Goal: Information Seeking & Learning: Learn about a topic

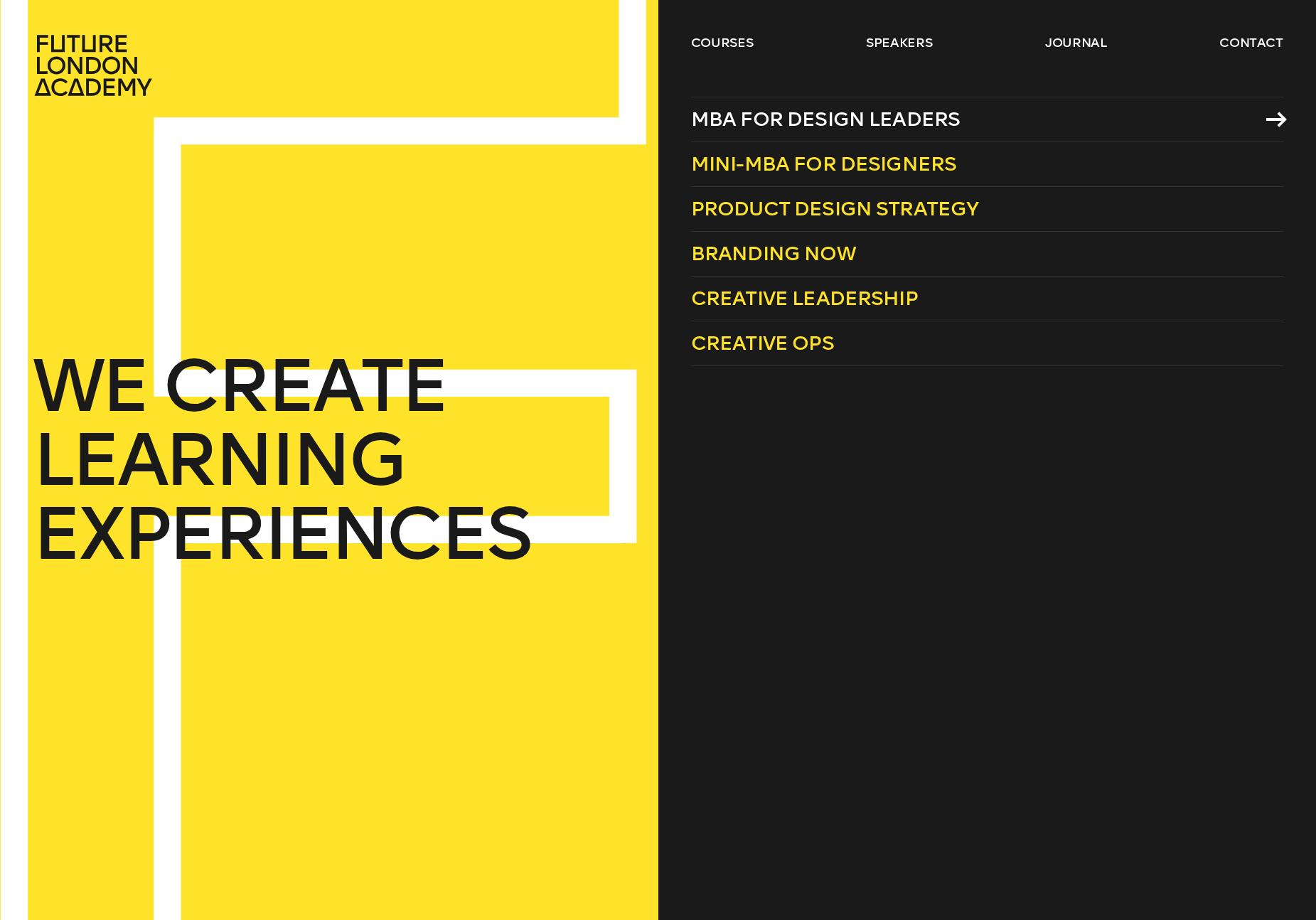
click at [714, 118] on span "MBA for Design Leaders" at bounding box center [826, 119] width 269 height 23
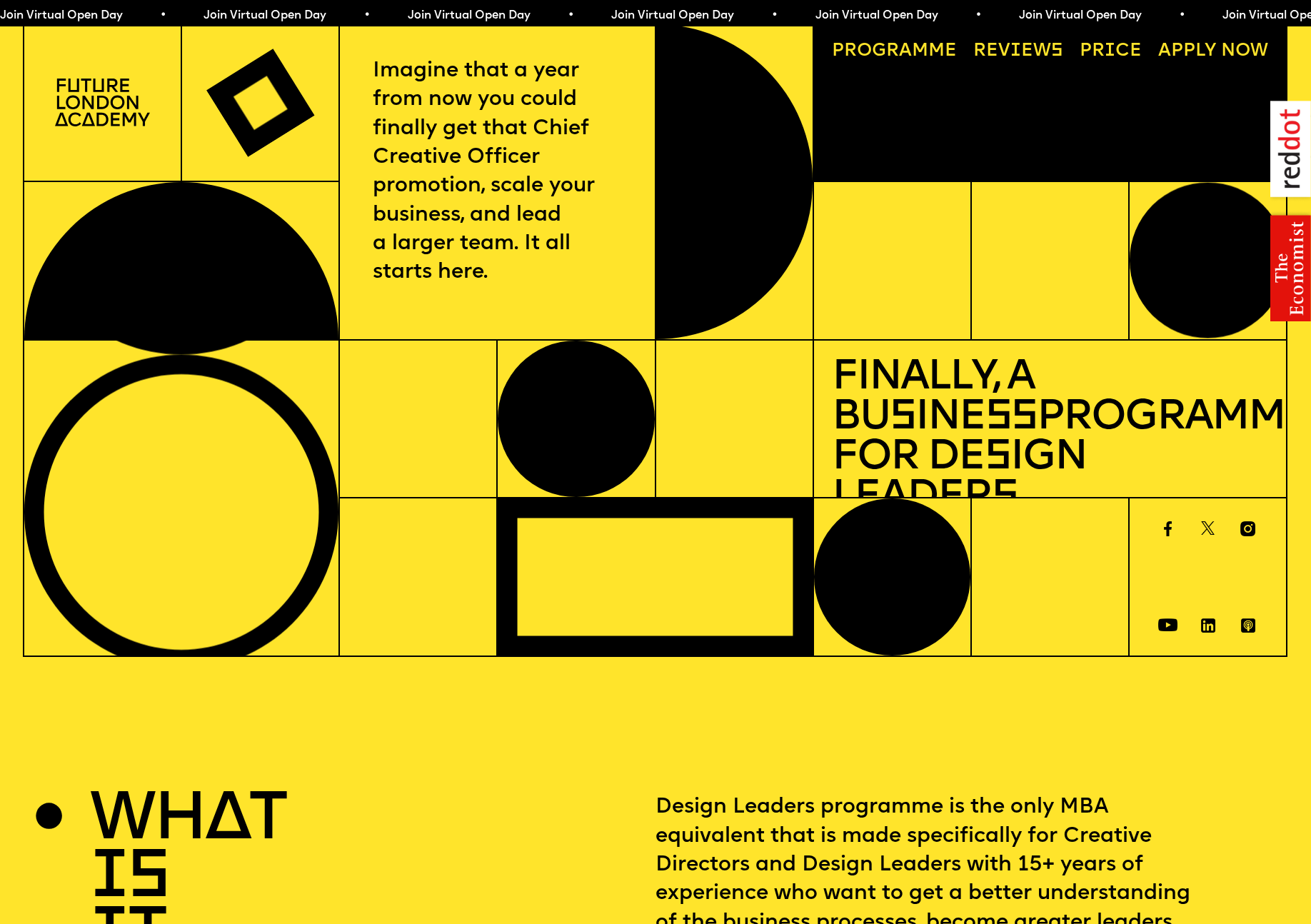
click at [1104, 49] on link "Price" at bounding box center [1109, 51] width 80 height 36
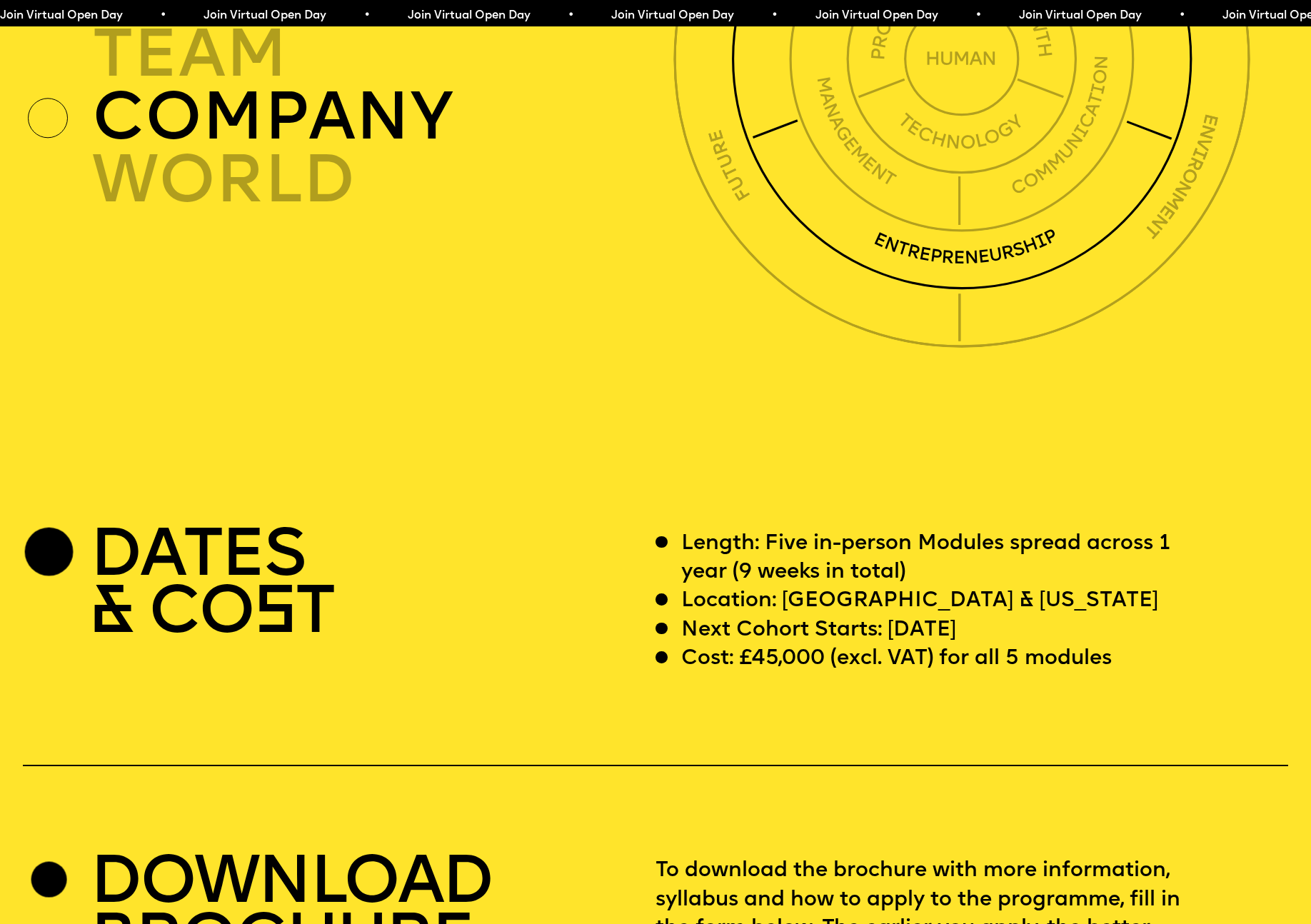
scroll to position [4875, 0]
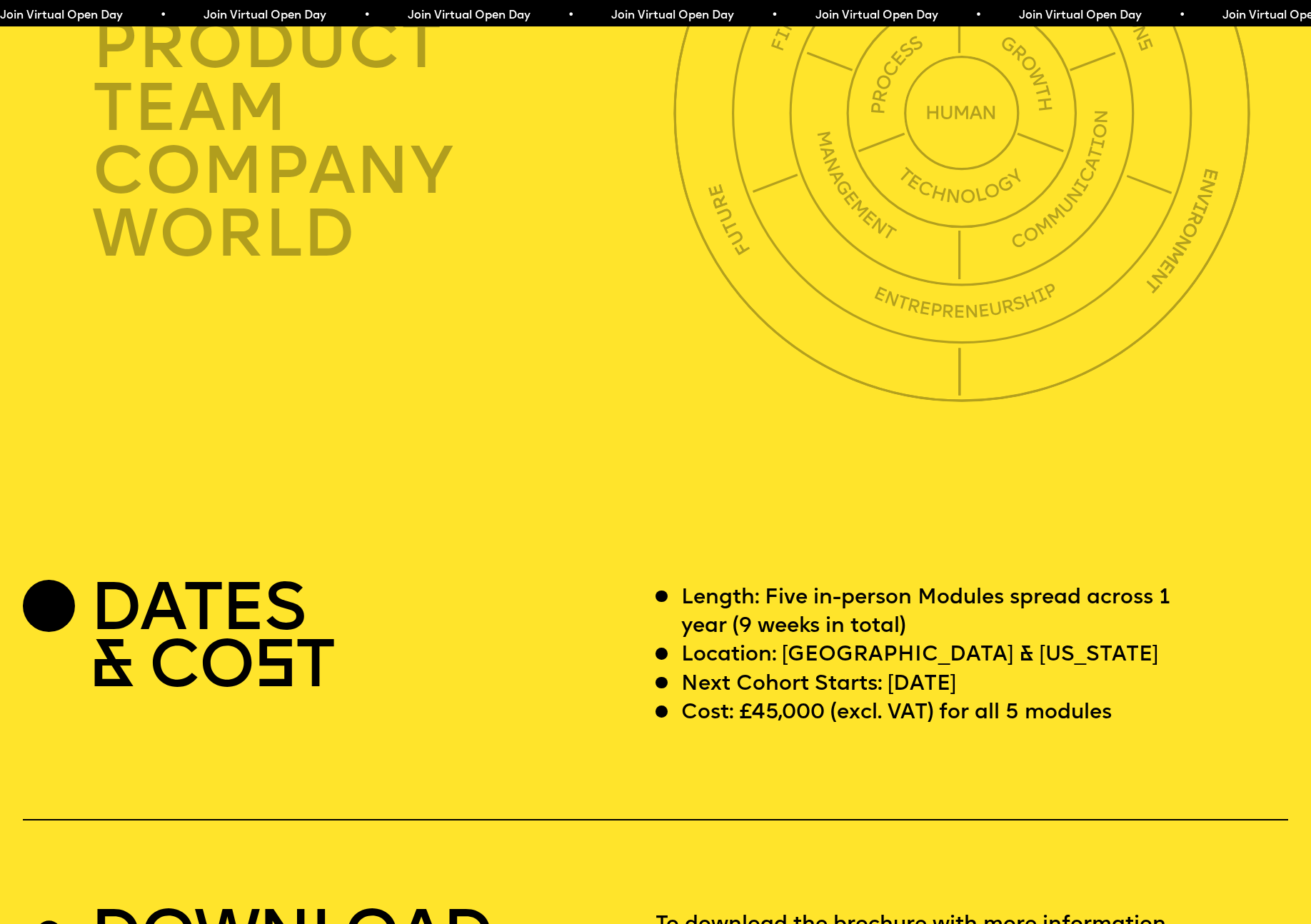
click at [436, 12] on span "Join Virtual Open Day • Join Virtual Open Day • Join Virtual Open Day • Join Vi…" at bounding box center [509, 16] width 1019 height 12
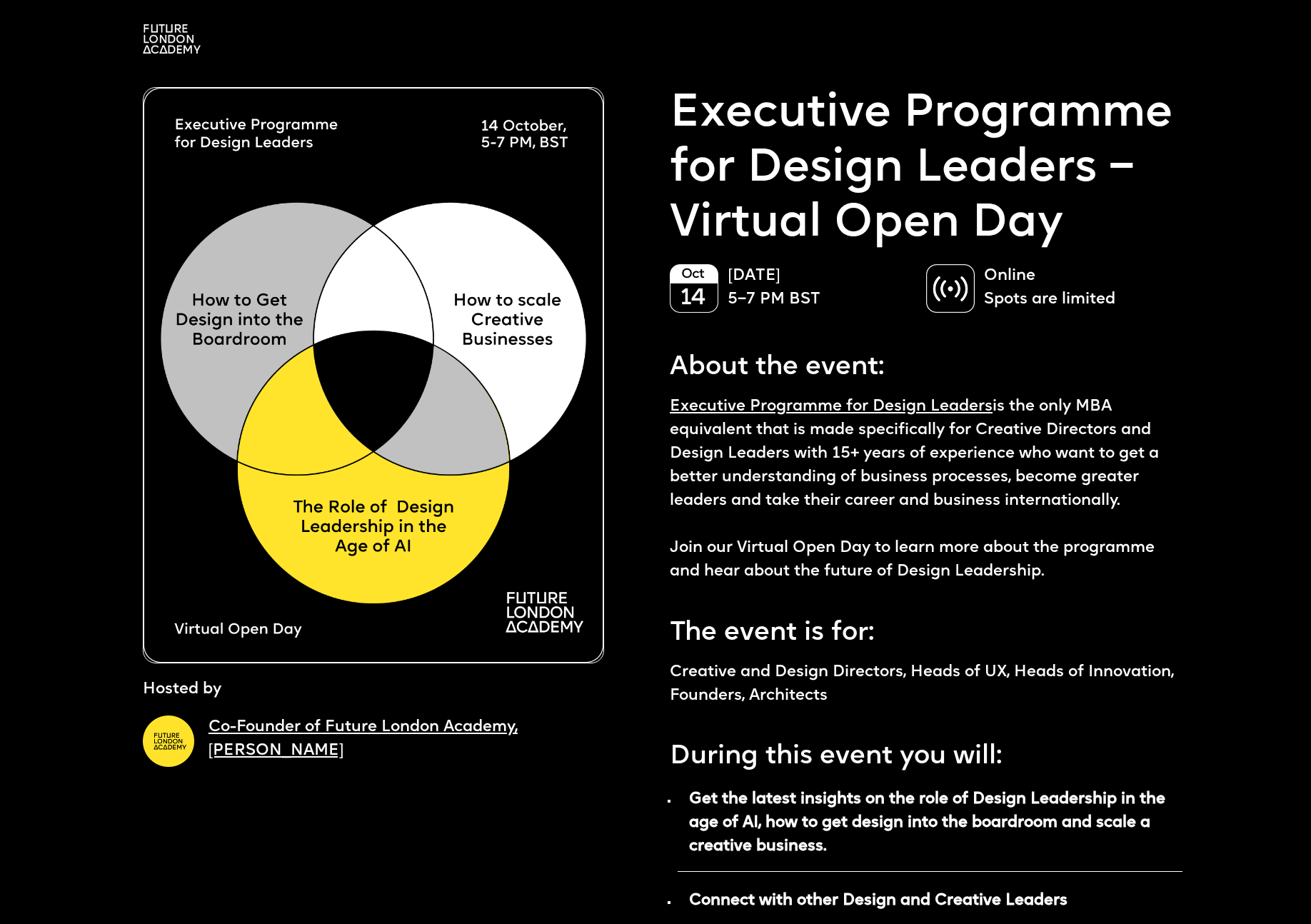
click at [178, 47] on img at bounding box center [171, 39] width 58 height 29
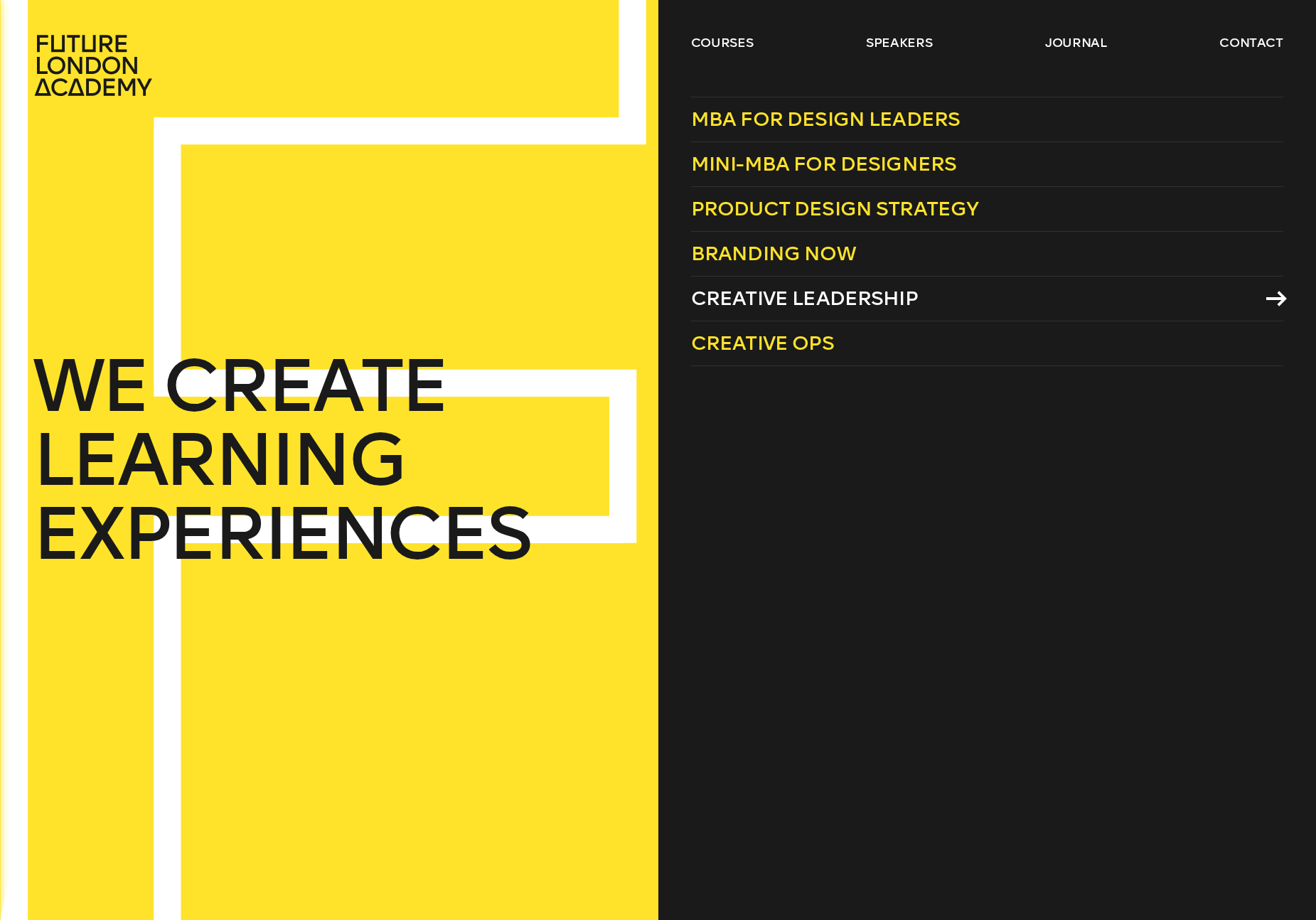
click at [775, 288] on span "Creative Leadership" at bounding box center [804, 299] width 227 height 23
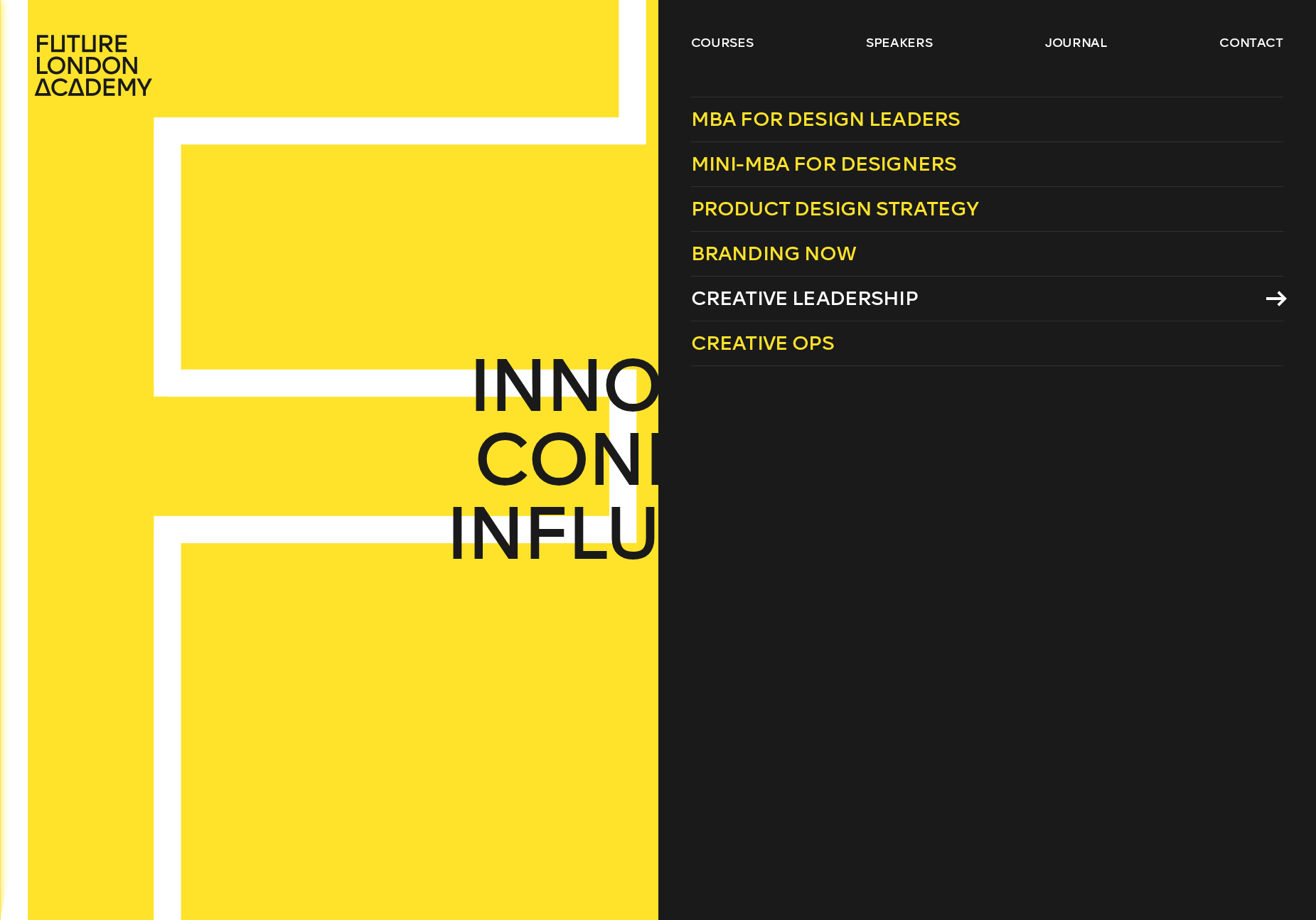
click at [733, 307] on span "Creative Leadership" at bounding box center [804, 299] width 227 height 23
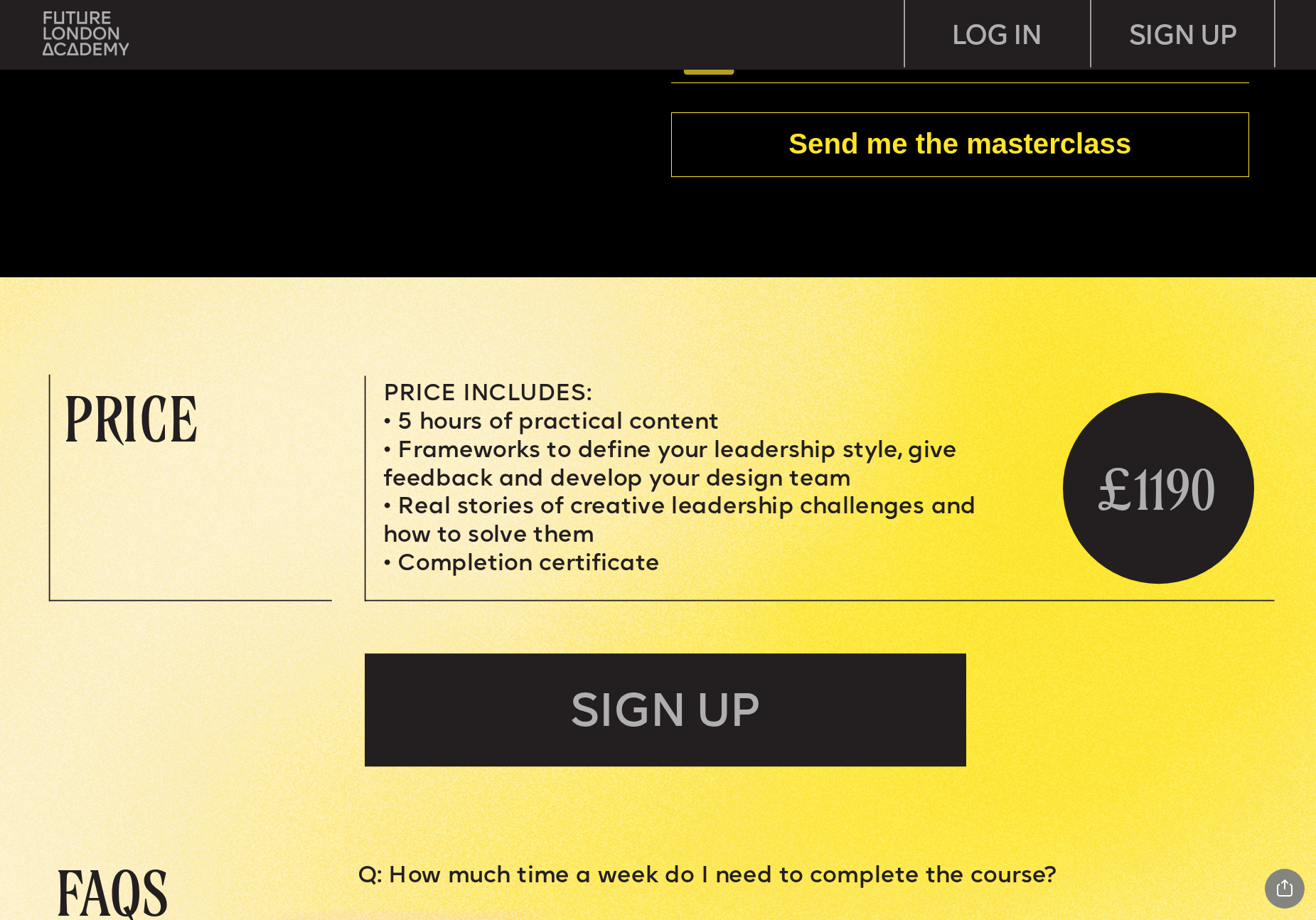
scroll to position [4183, 0]
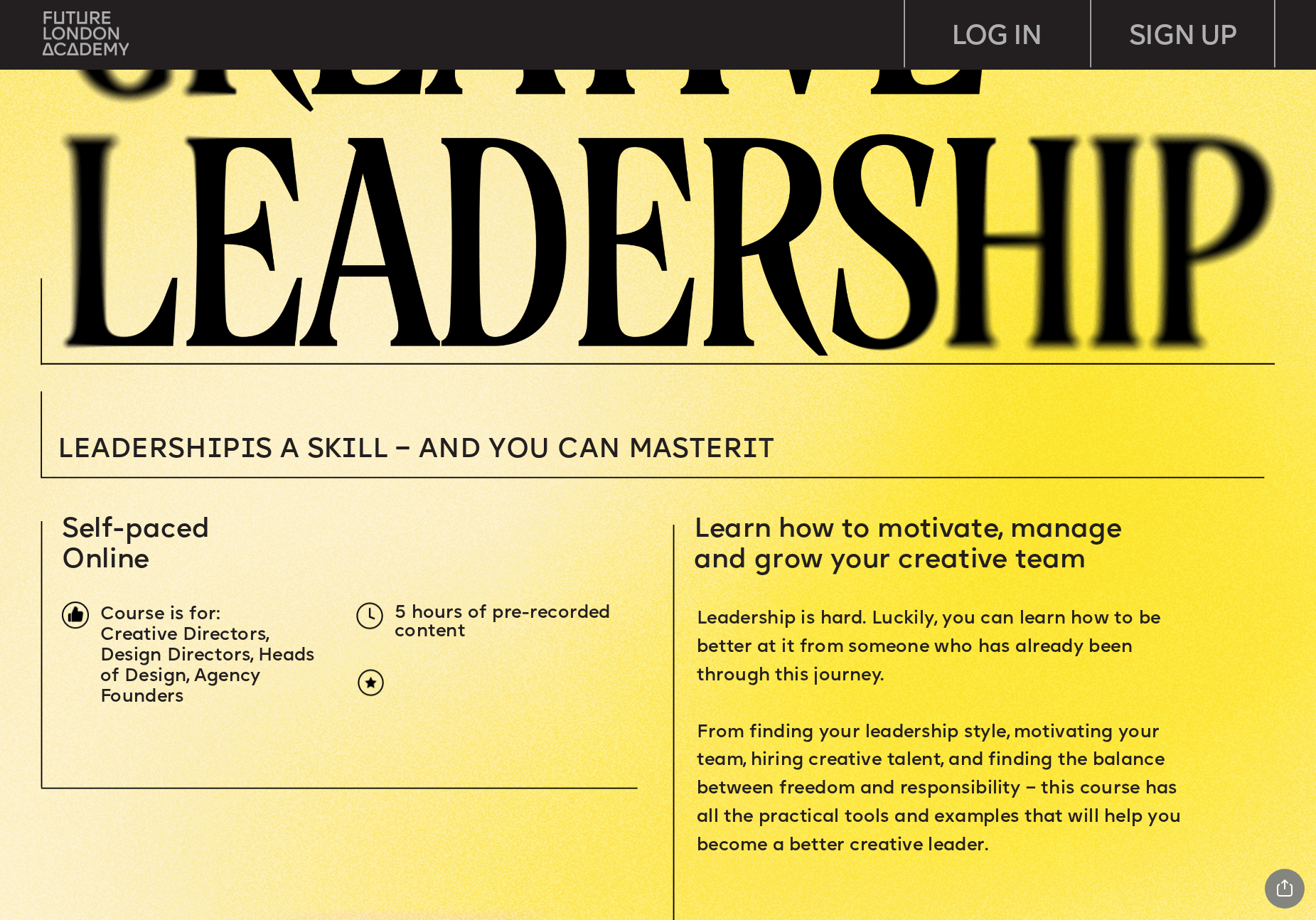
scroll to position [212, 0]
